Goal: Transaction & Acquisition: Book appointment/travel/reservation

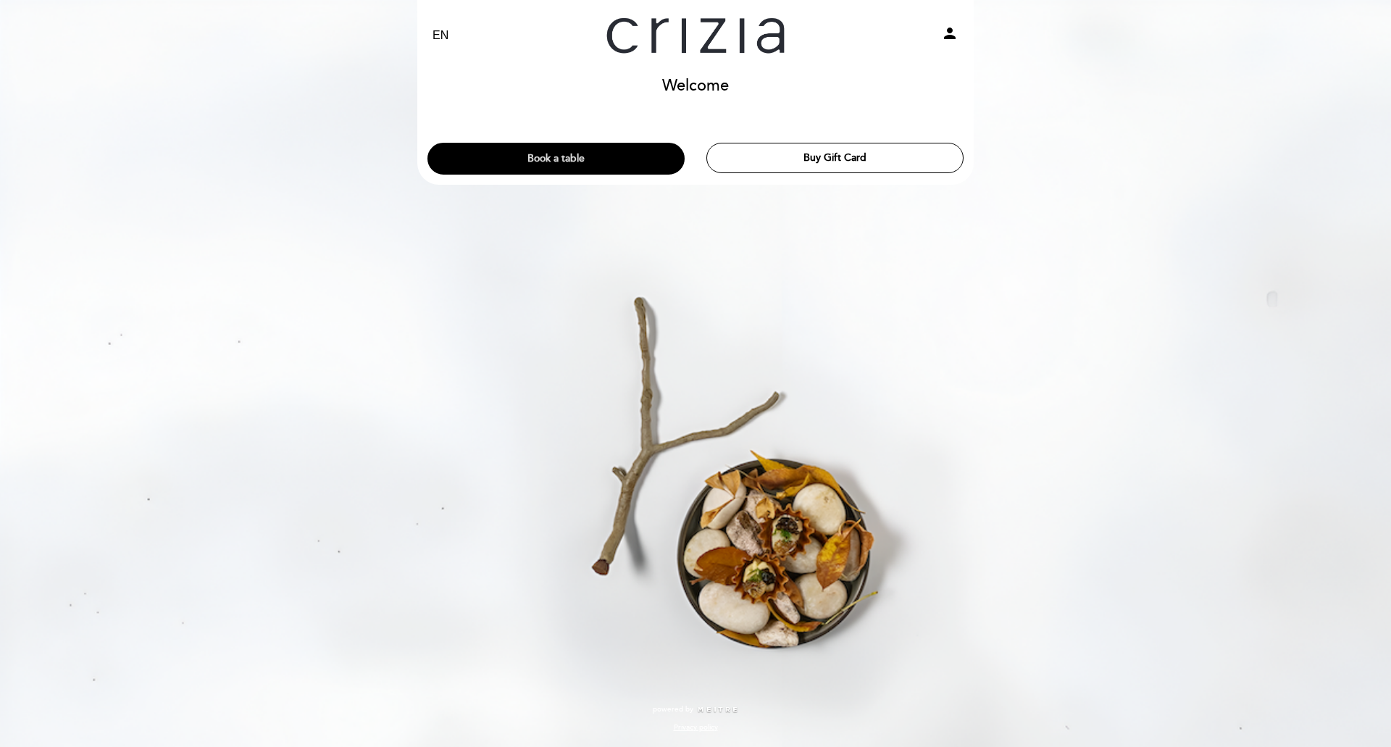
click at [643, 157] on button "Book a table" at bounding box center [556, 159] width 257 height 32
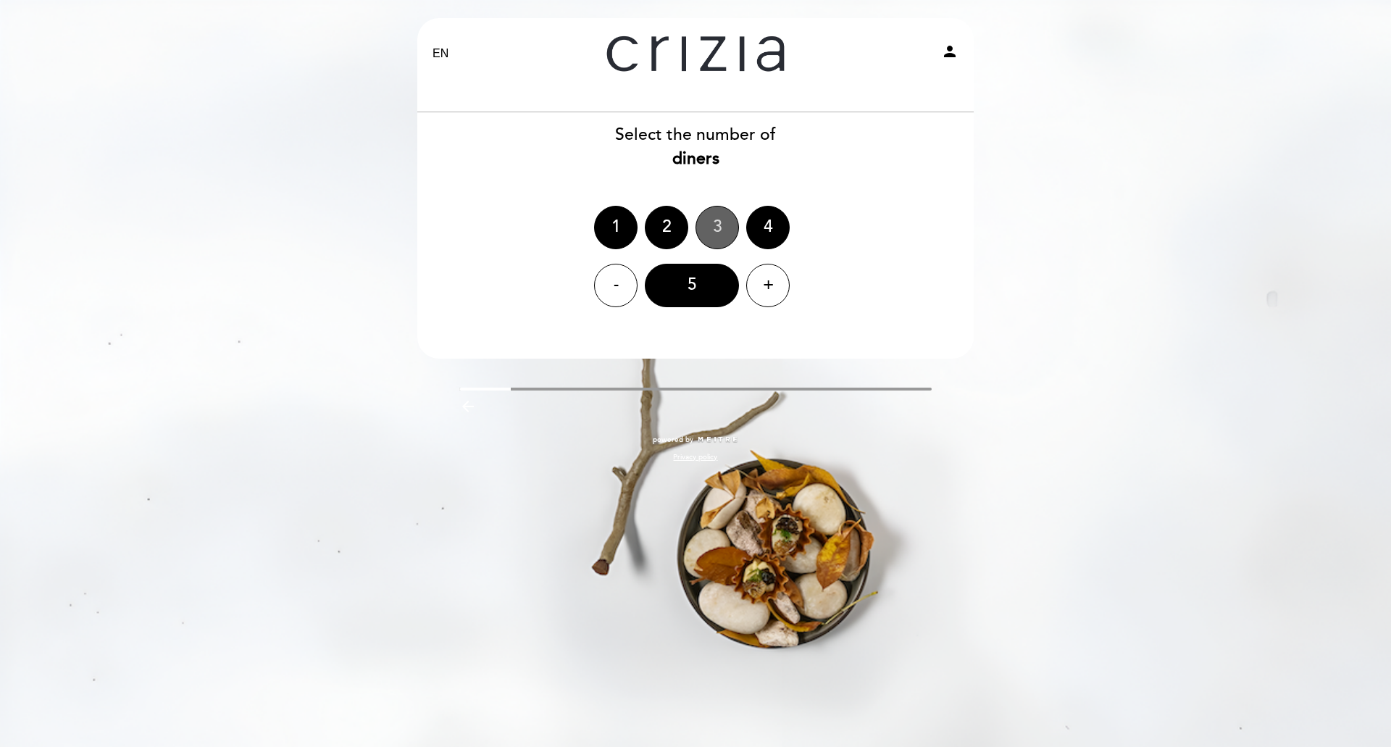
click at [730, 225] on div "3" at bounding box center [717, 227] width 43 height 43
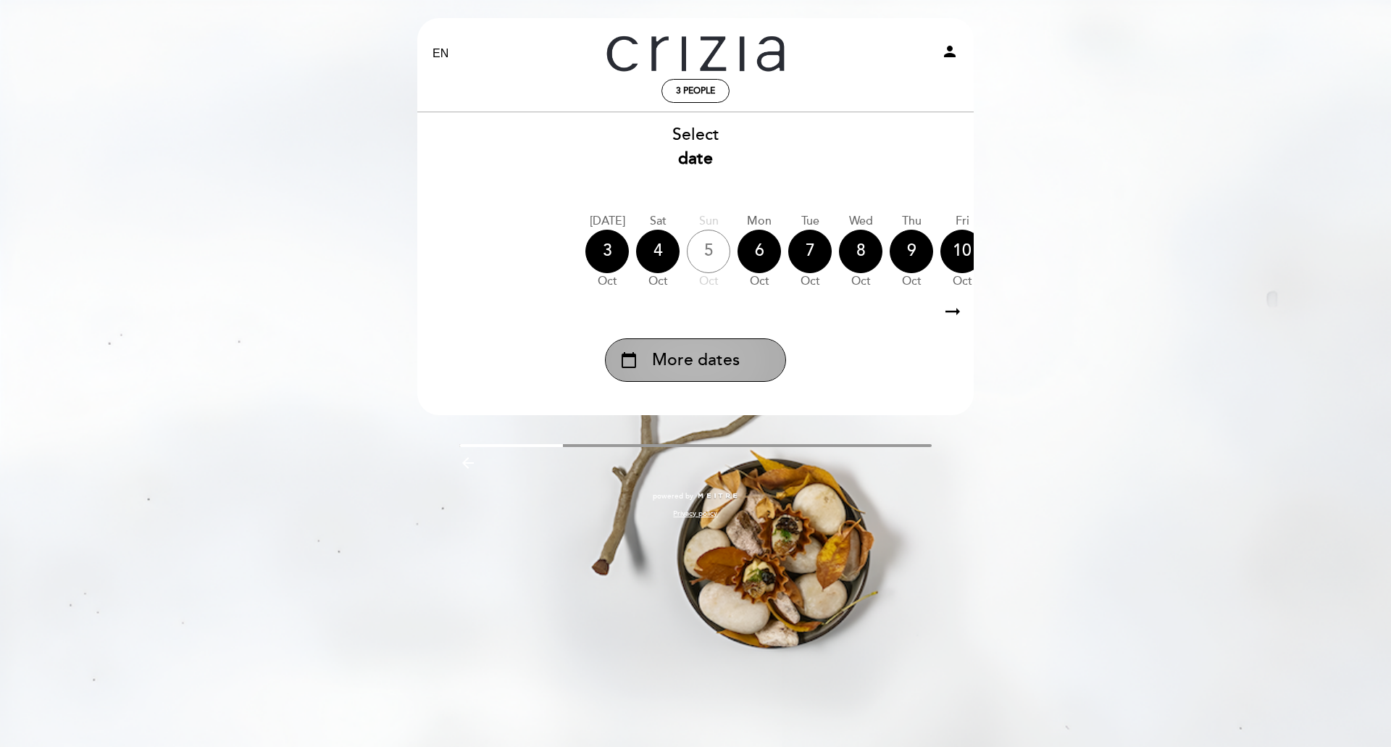
click at [751, 366] on div "calendar_today More dates" at bounding box center [695, 359] width 181 height 43
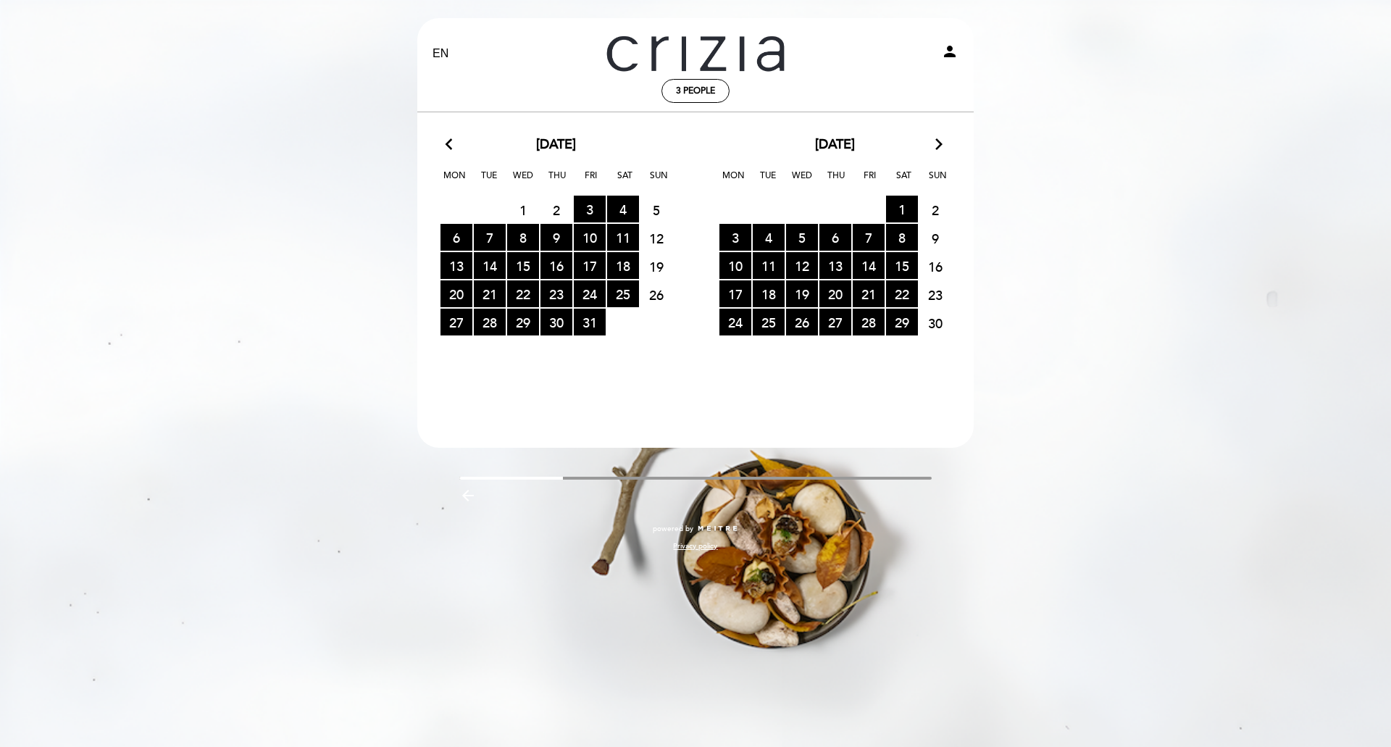
click at [936, 149] on icon "arrow_forward_ios" at bounding box center [939, 145] width 13 height 19
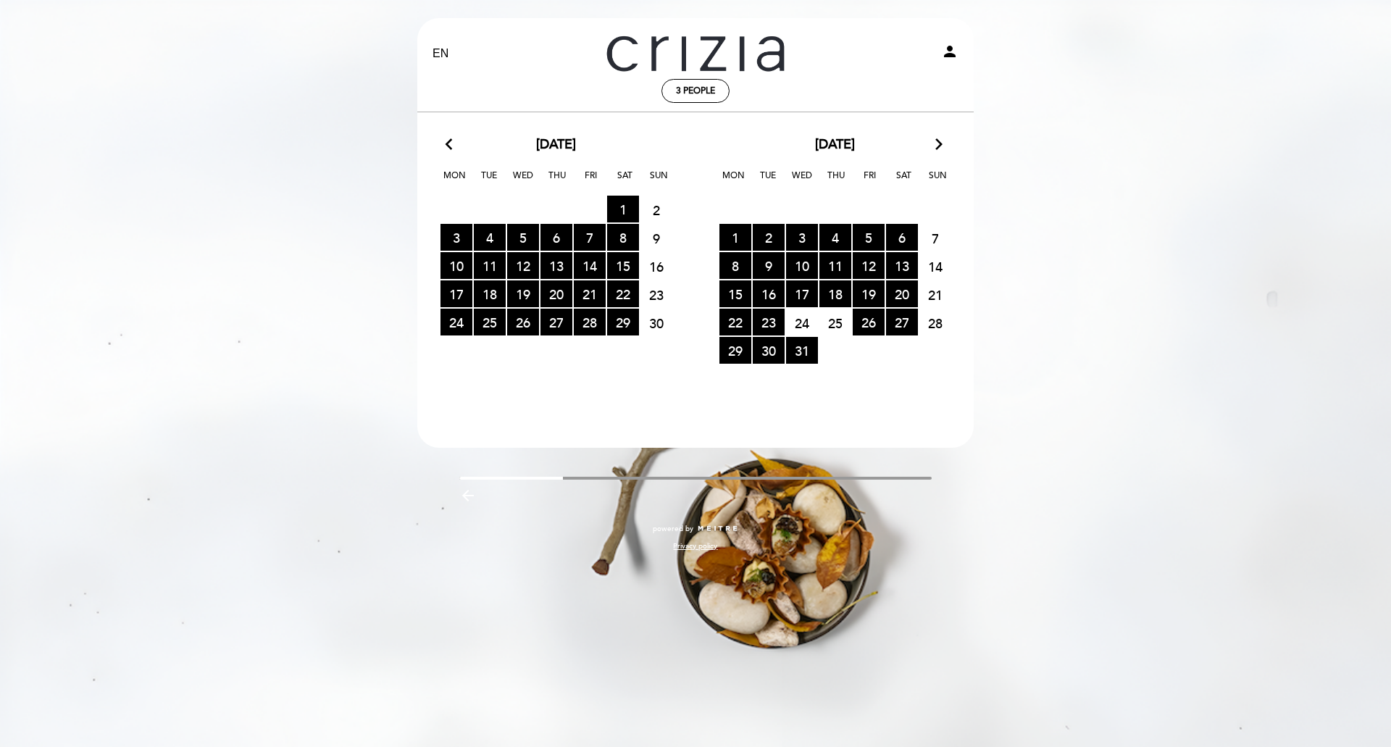
click at [936, 149] on icon "arrow_forward_ios" at bounding box center [939, 145] width 13 height 19
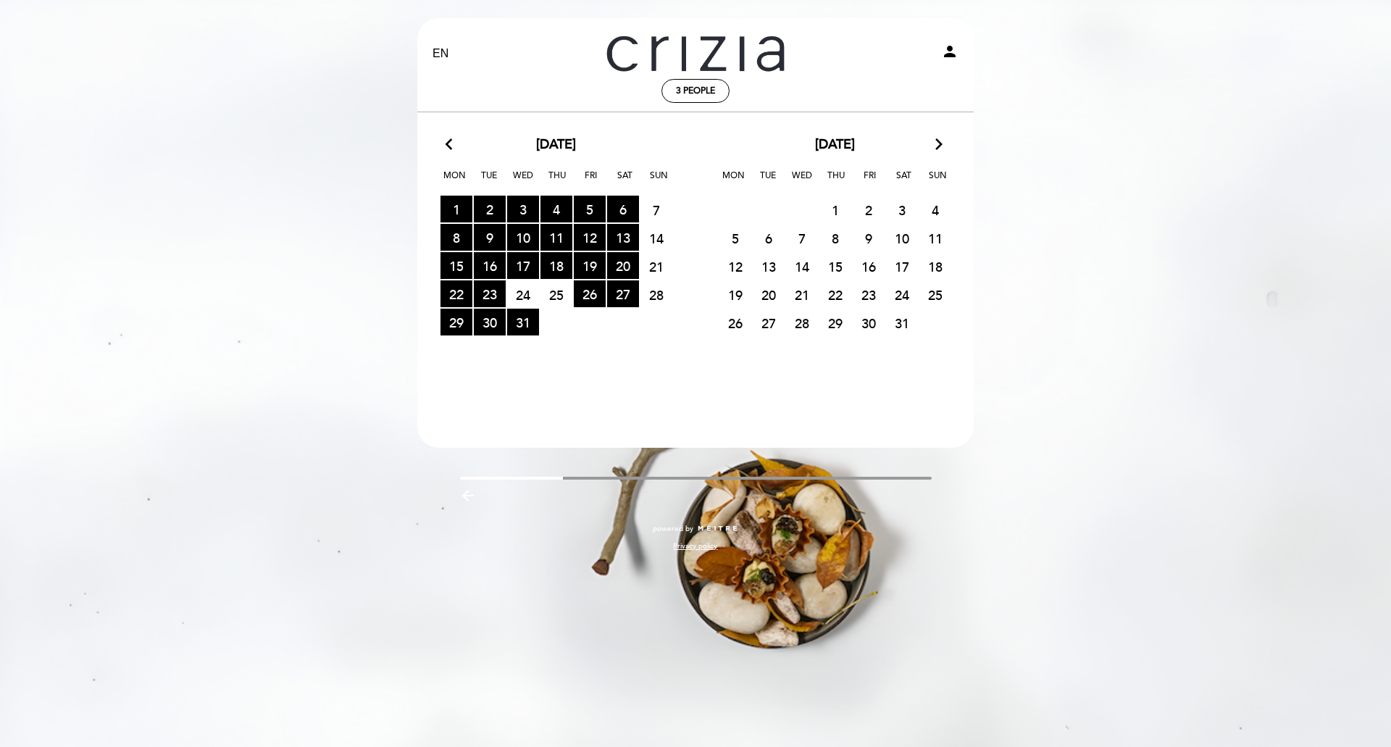
click at [845, 233] on span "8" at bounding box center [836, 238] width 32 height 27
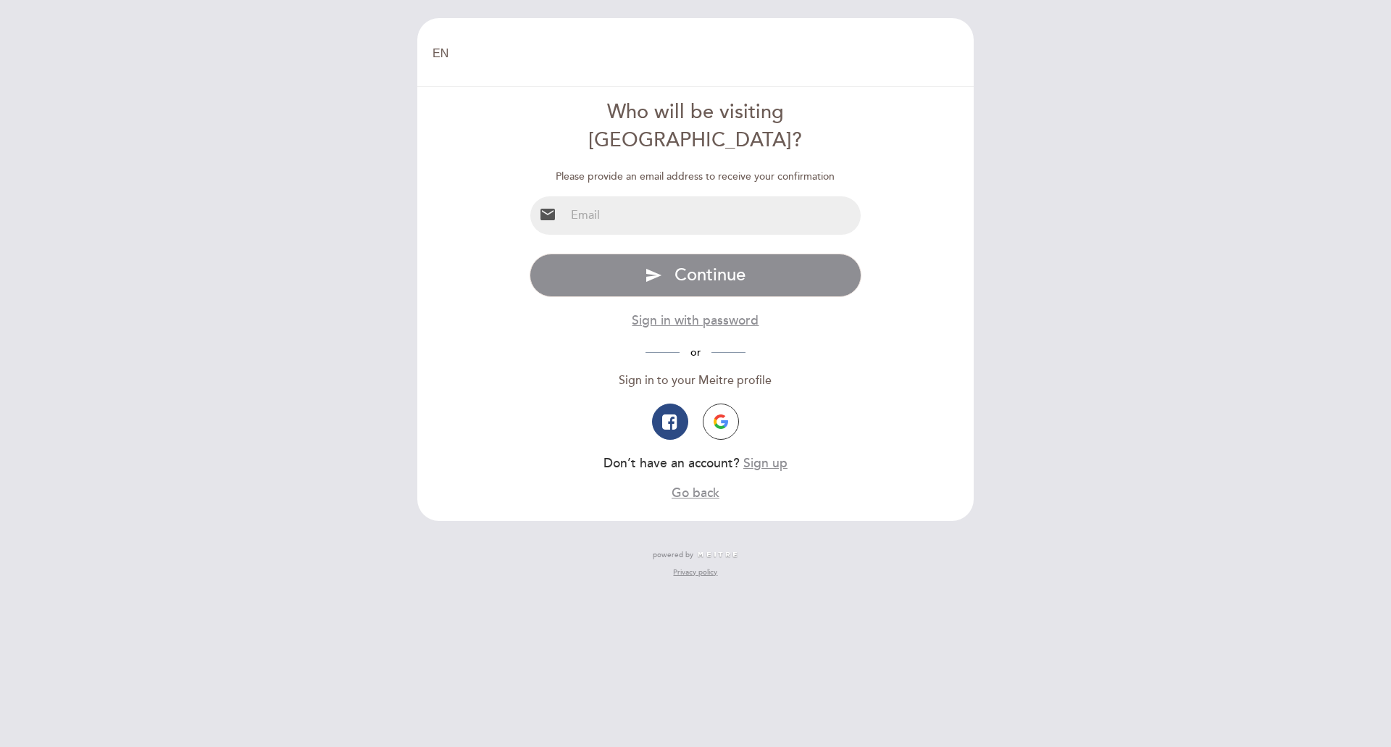
click at [716, 196] on input "email" at bounding box center [713, 215] width 296 height 38
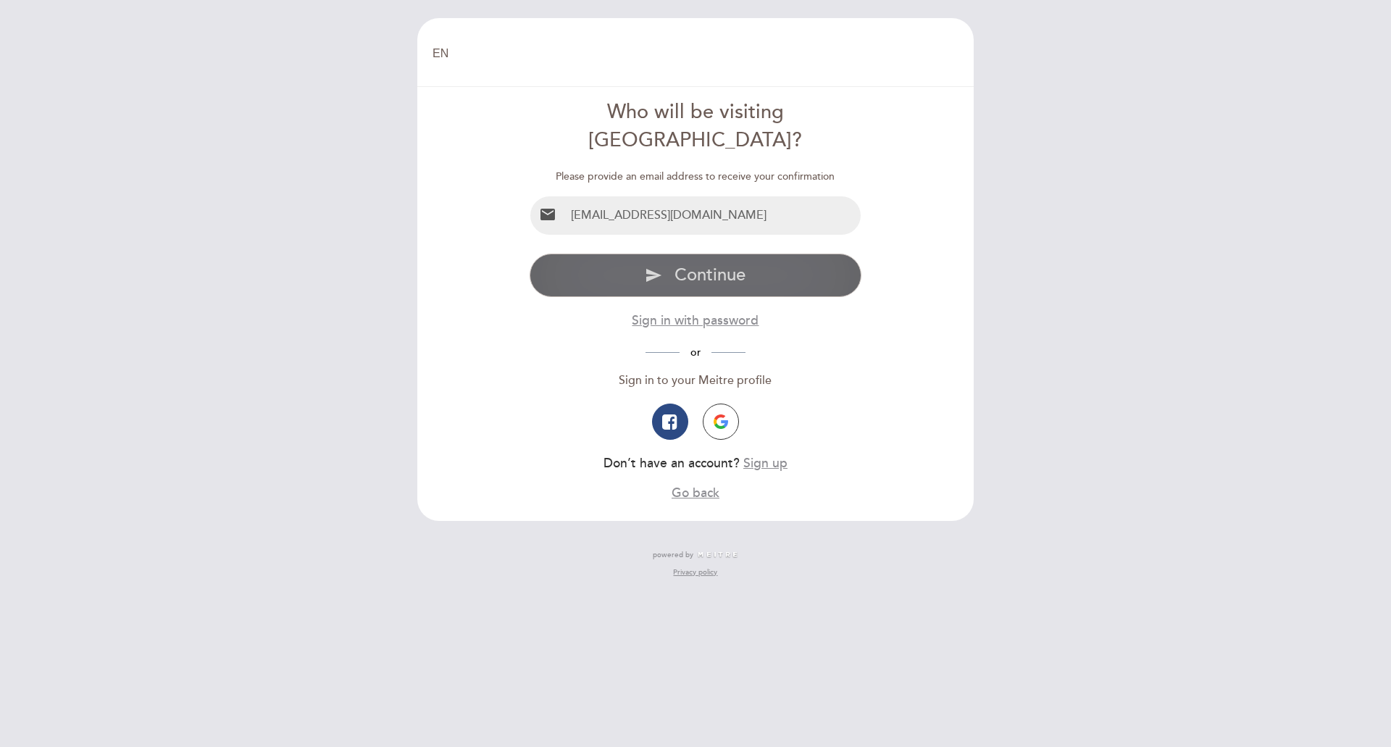
type input "[EMAIL_ADDRESS][DOMAIN_NAME]"
click at [728, 265] on span "Continue" at bounding box center [710, 275] width 71 height 21
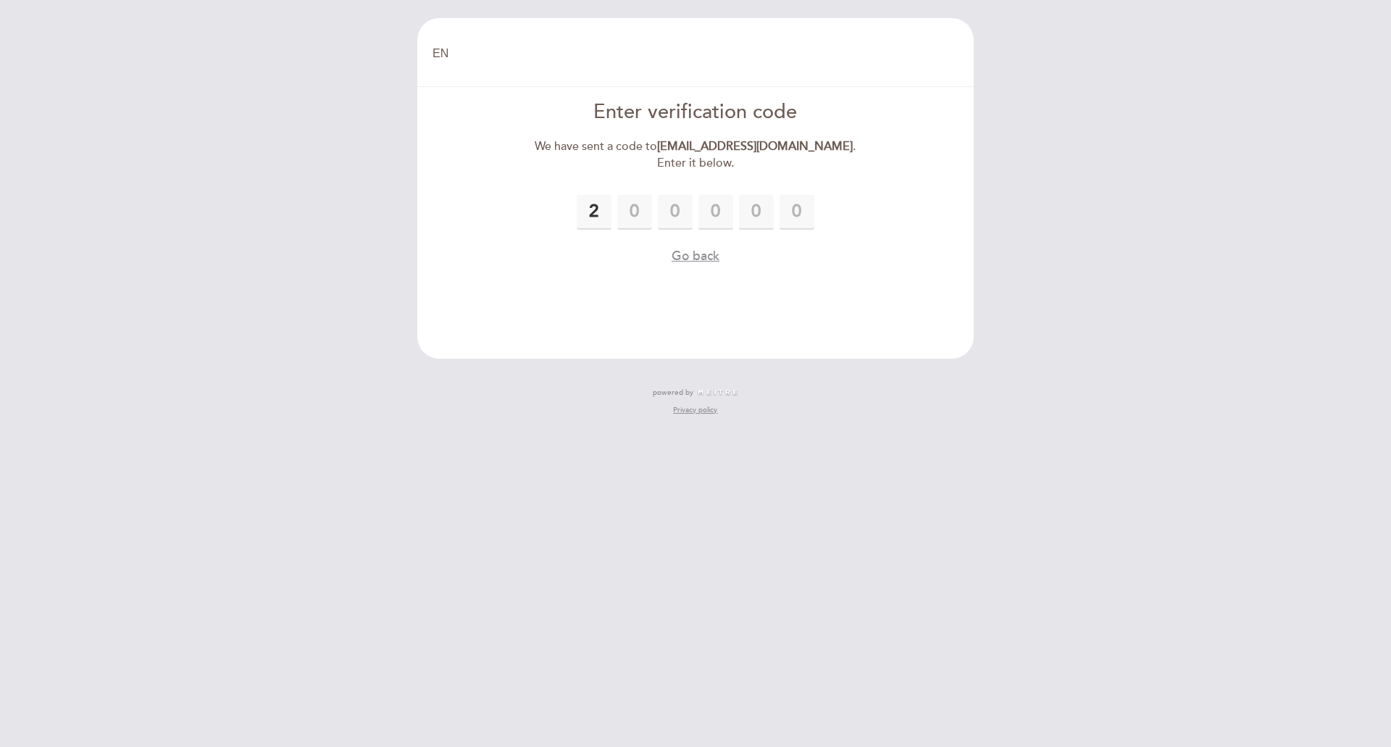
type input "2"
type input "7"
type input "8"
type input "6"
type input "8"
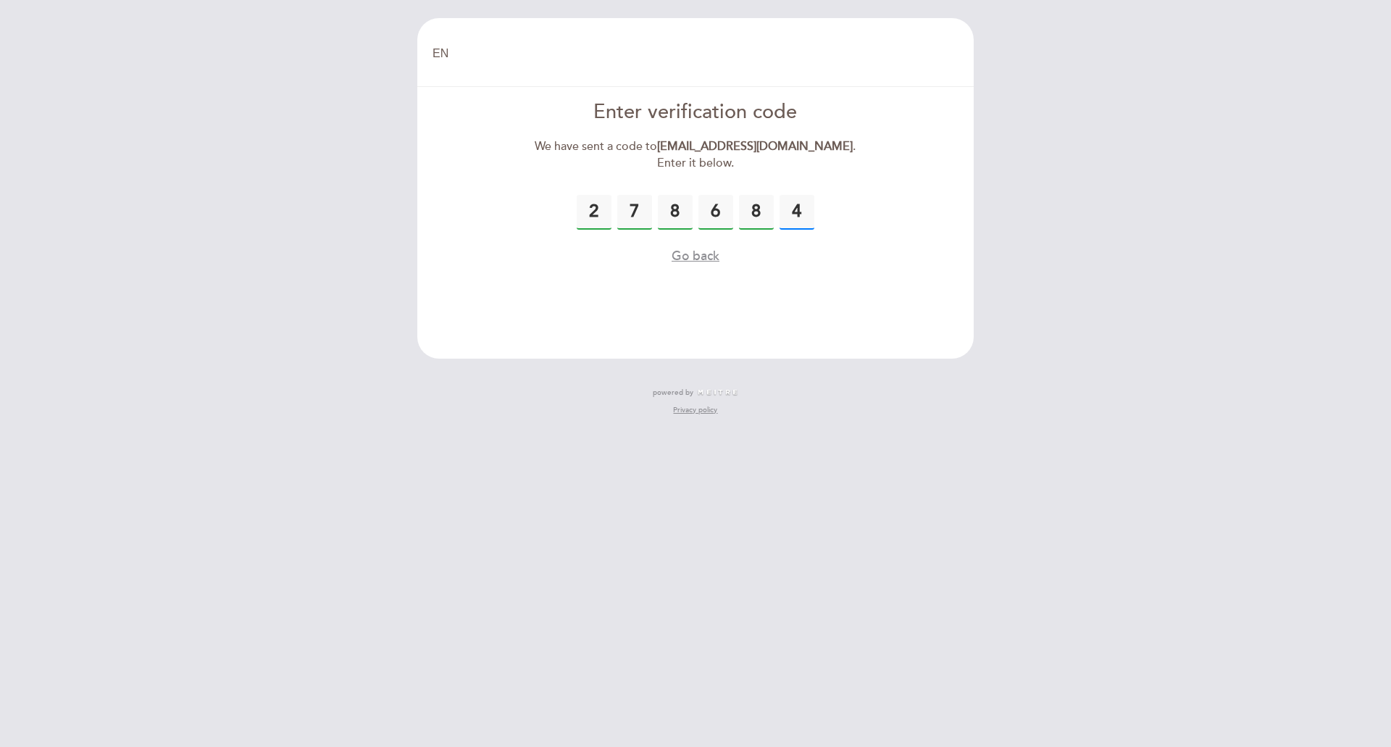
type input "4"
